Goal: Check status: Check status

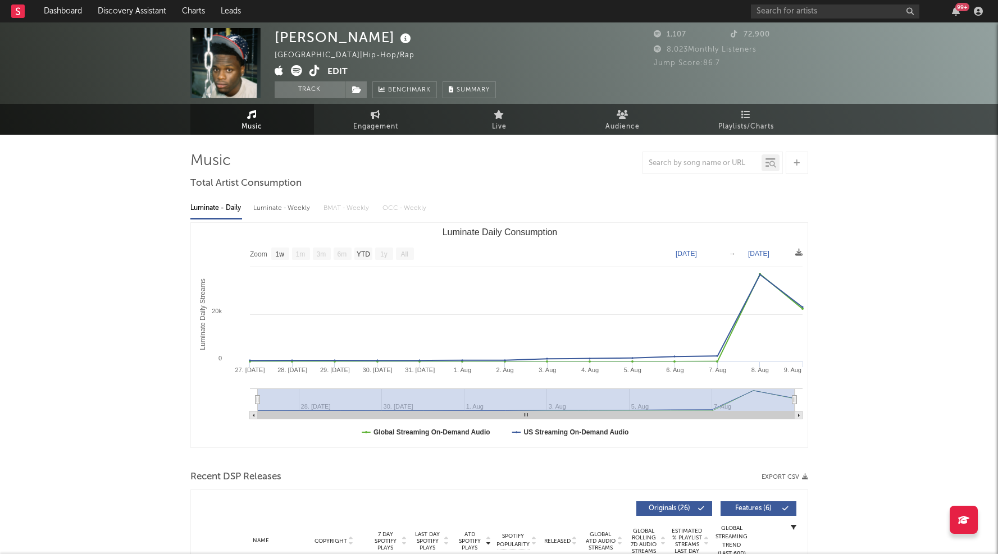
select select "1w"
click at [62, 12] on link "Dashboard" at bounding box center [63, 11] width 54 height 22
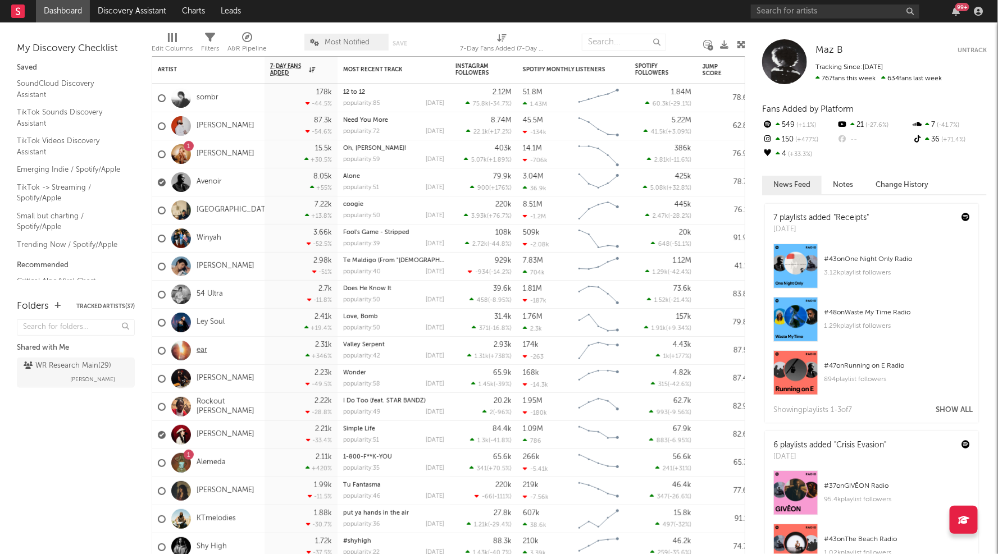
click at [204, 353] on link "ear" at bounding box center [202, 351] width 11 height 10
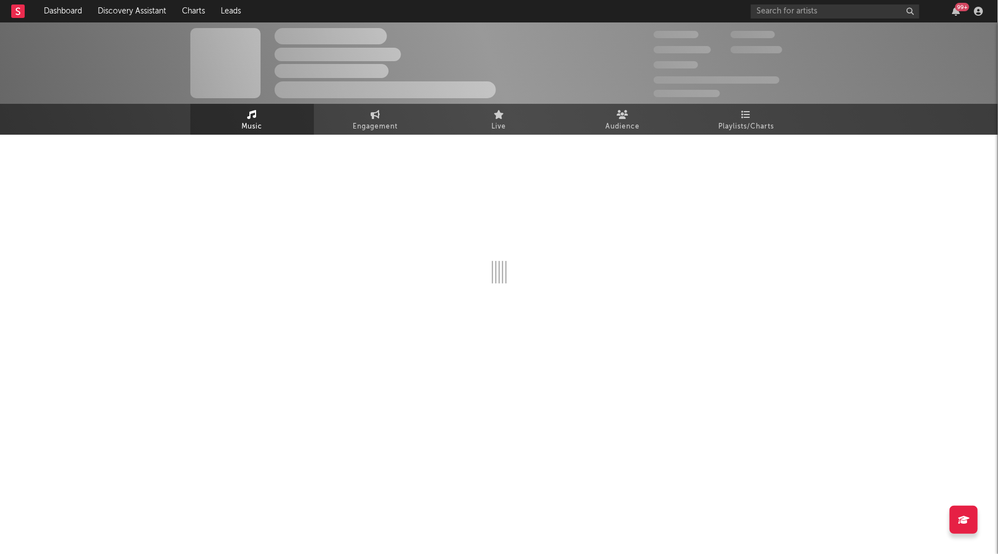
select select "1w"
